Goal: Transaction & Acquisition: Purchase product/service

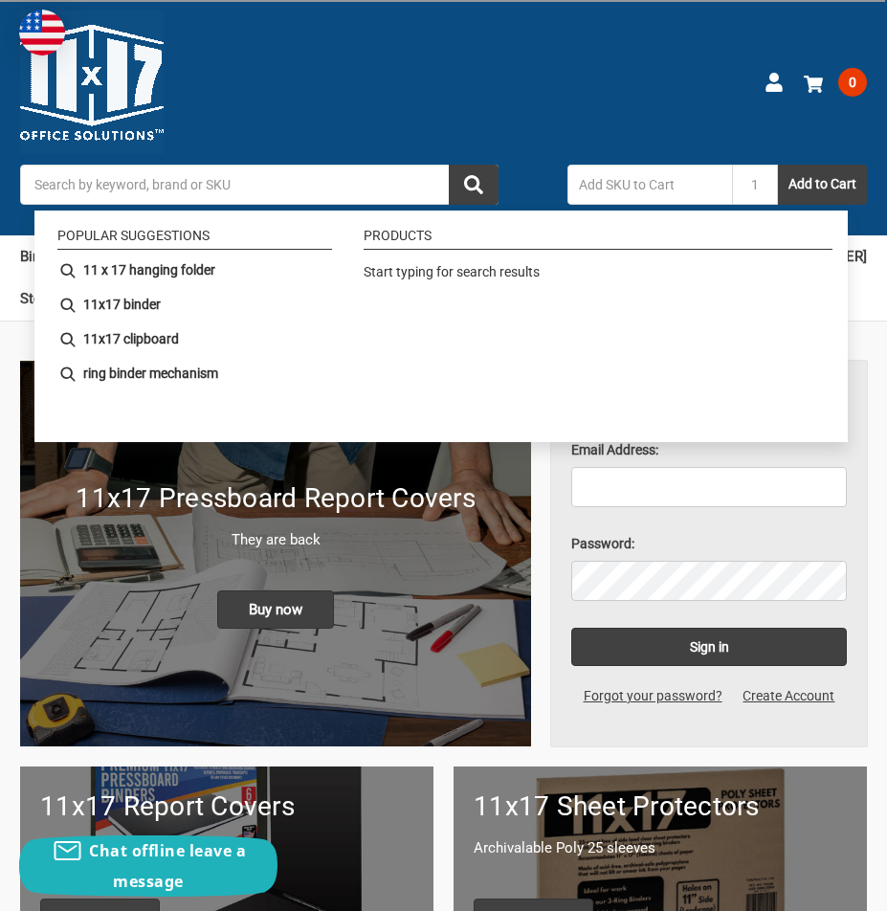
click at [283, 197] on input "Search" at bounding box center [259, 185] width 478 height 40
click at [278, 196] on input "Search" at bounding box center [259, 185] width 478 height 40
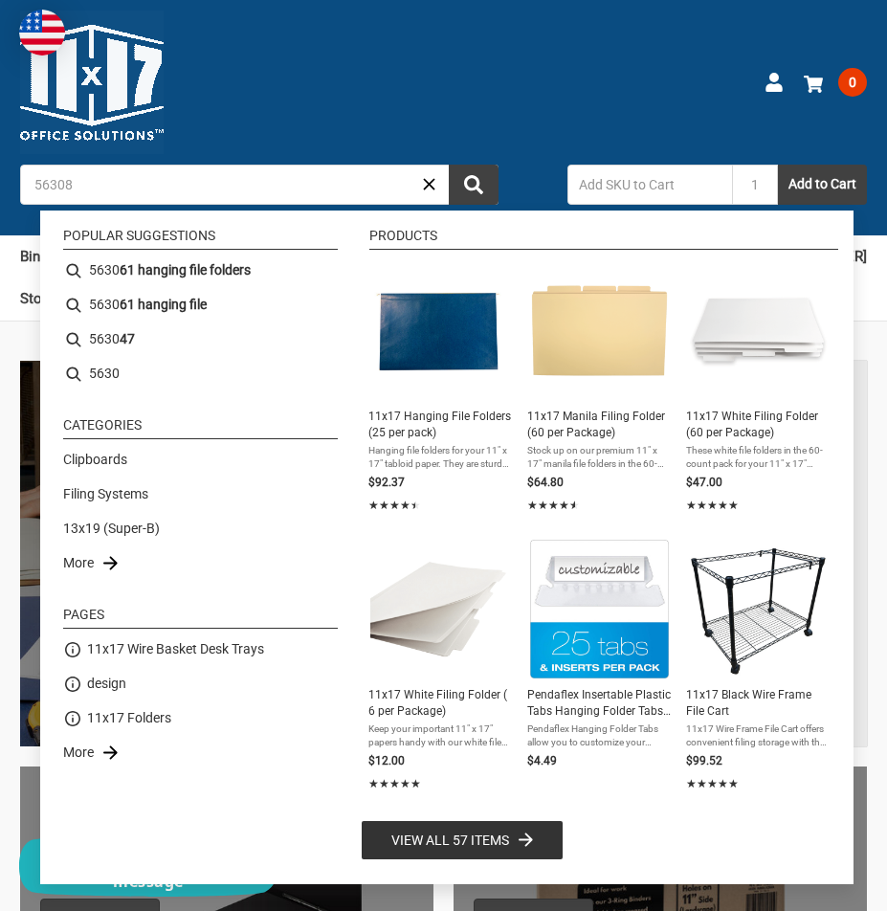
type input "563080"
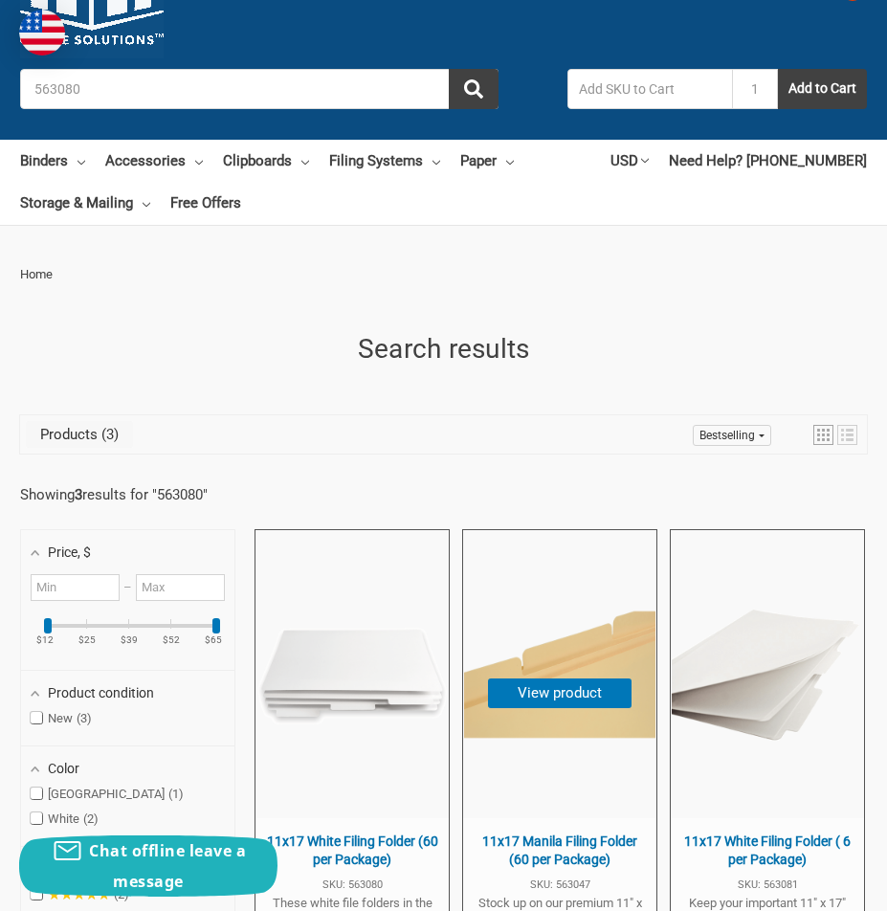
scroll to position [287, 0]
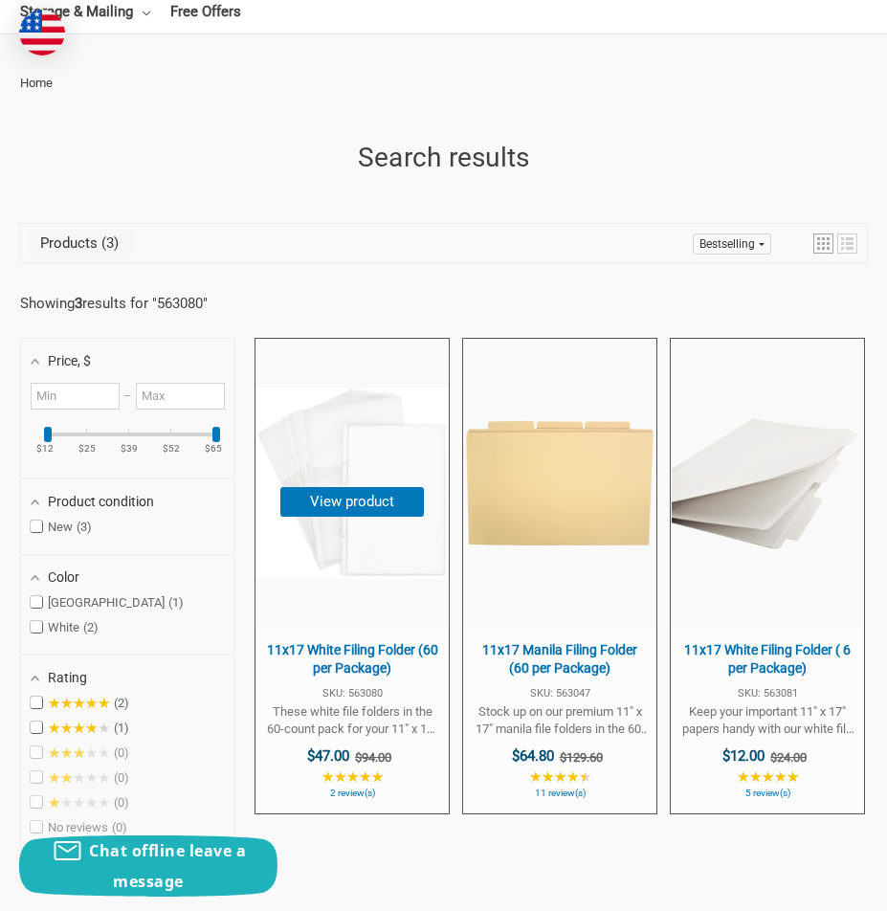
click at [365, 658] on span "11x17 White Filing Folder (60 per Package)" at bounding box center [352, 659] width 174 height 37
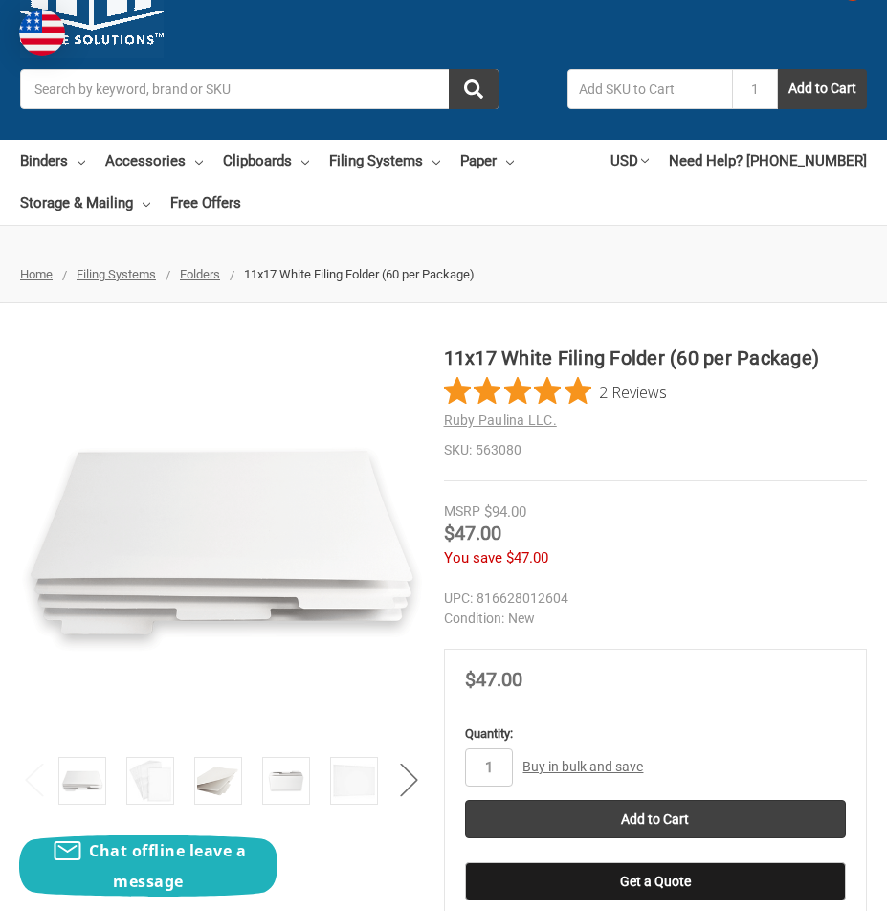
scroll to position [191, 0]
